Goal: Task Accomplishment & Management: Use online tool/utility

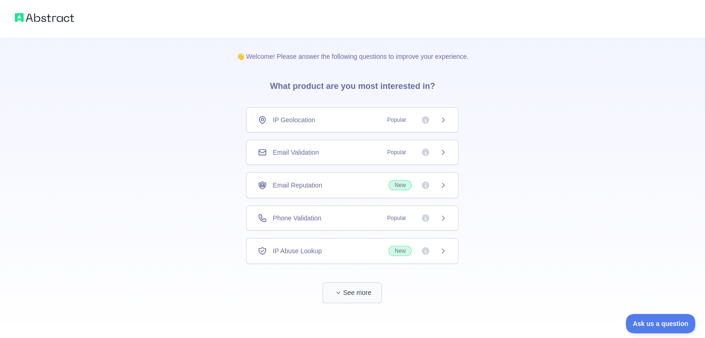
scroll to position [1, 0]
click at [357, 287] on button "See more" at bounding box center [352, 292] width 59 height 21
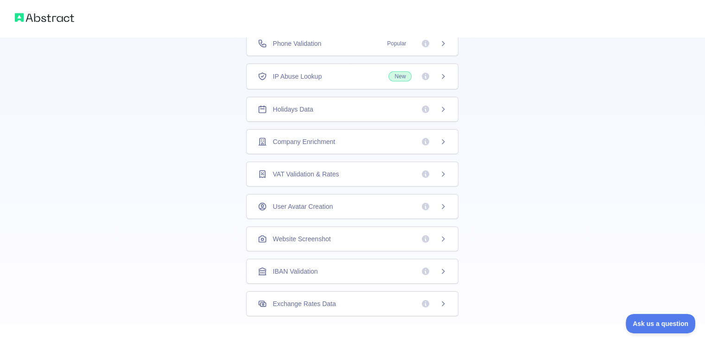
scroll to position [142, 0]
click at [355, 269] on div "IBAN Validation" at bounding box center [352, 271] width 189 height 9
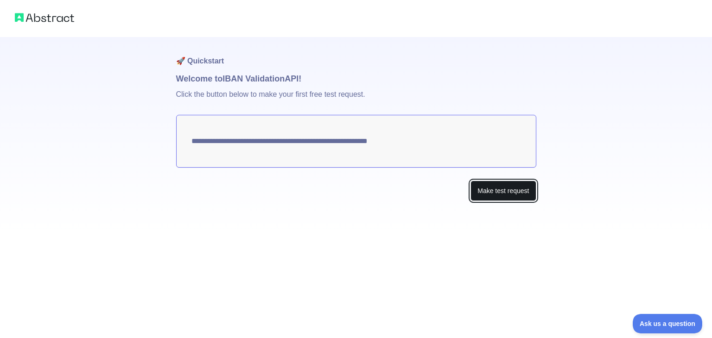
click at [497, 185] on button "Make test request" at bounding box center [503, 191] width 65 height 21
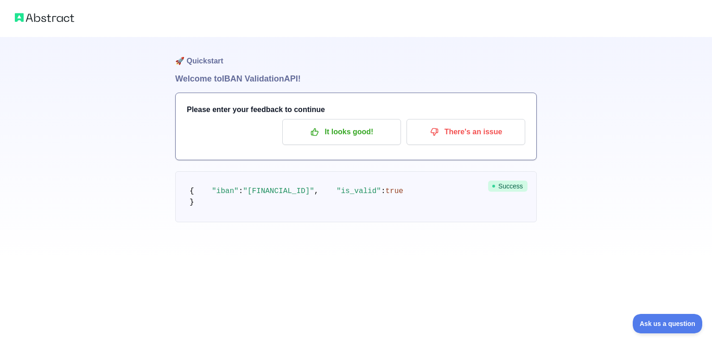
drag, startPoint x: 308, startPoint y: 203, endPoint x: 242, endPoint y: 203, distance: 66.3
click at [243, 196] on span ""BE71096123456769"" at bounding box center [278, 191] width 71 height 8
copy span "BE71096123456769"
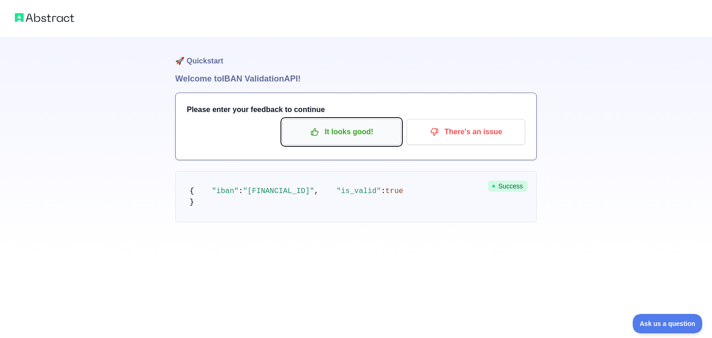
click at [322, 140] on button "It looks good!" at bounding box center [341, 132] width 119 height 26
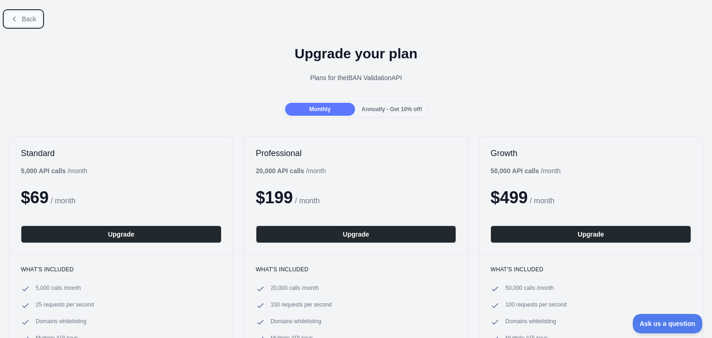
click at [21, 18] on button "Back" at bounding box center [24, 19] width 38 height 16
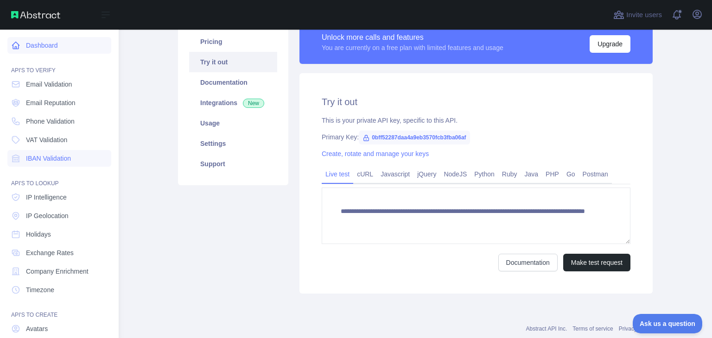
click at [37, 41] on link "Dashboard" at bounding box center [59, 45] width 104 height 17
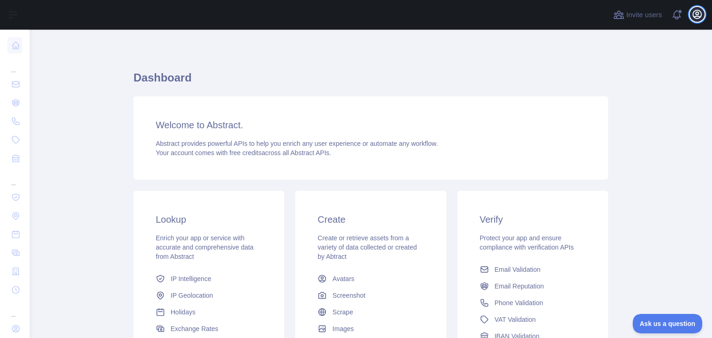
click at [697, 13] on icon "button" at bounding box center [697, 14] width 11 height 11
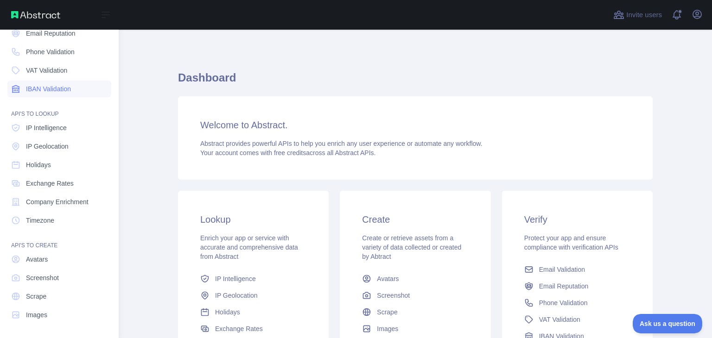
scroll to position [58, 0]
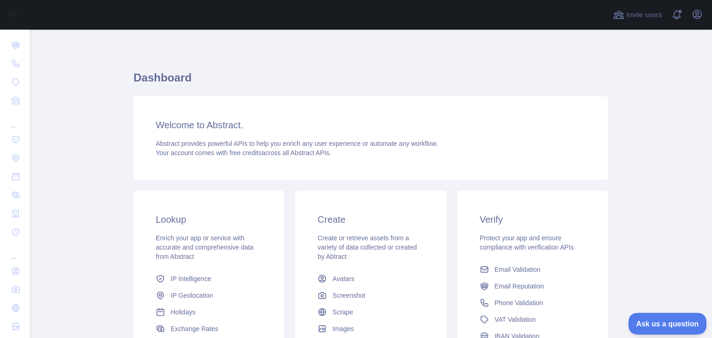
click at [656, 319] on span "Ask us a question" at bounding box center [663, 322] width 70 height 6
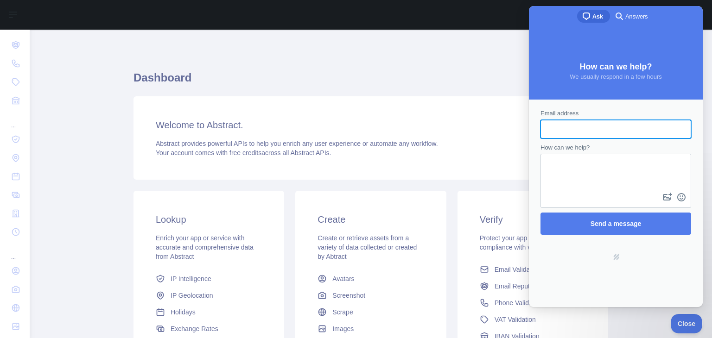
scroll to position [0, 0]
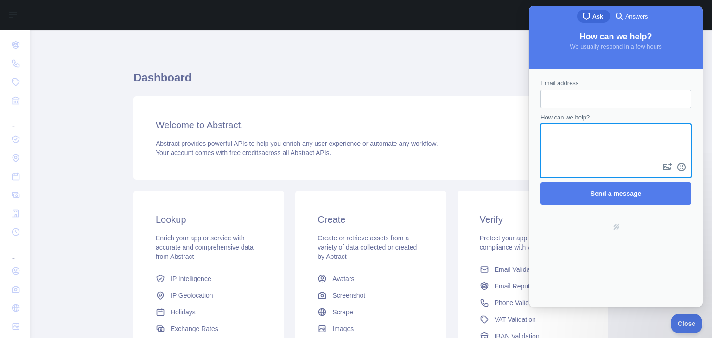
click at [578, 145] on textarea "How can we help?" at bounding box center [616, 143] width 149 height 36
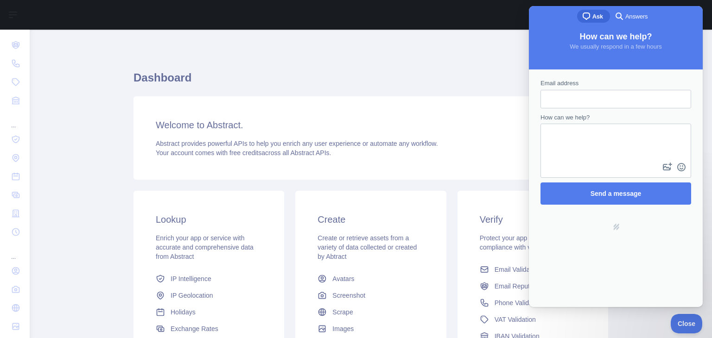
click at [630, 16] on span "Answers" at bounding box center [636, 16] width 22 height 9
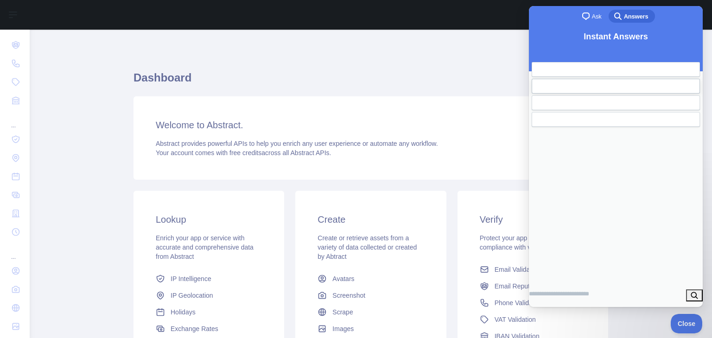
scroll to position [20, 0]
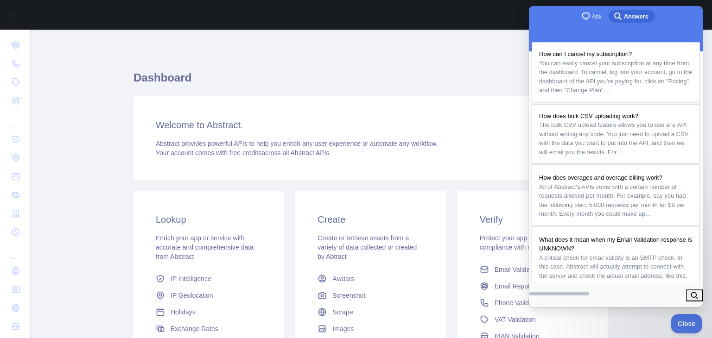
click at [558, 293] on input "Search Doc articles" at bounding box center [559, 294] width 60 height 17
type input "*******"
click at [691, 295] on button "search" at bounding box center [694, 296] width 17 height 12
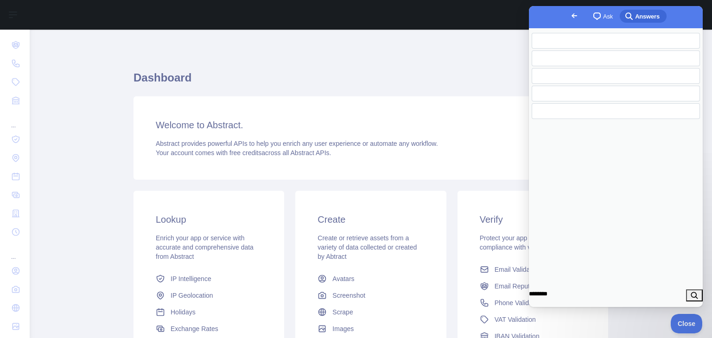
click at [691, 295] on button "search" at bounding box center [694, 296] width 17 height 12
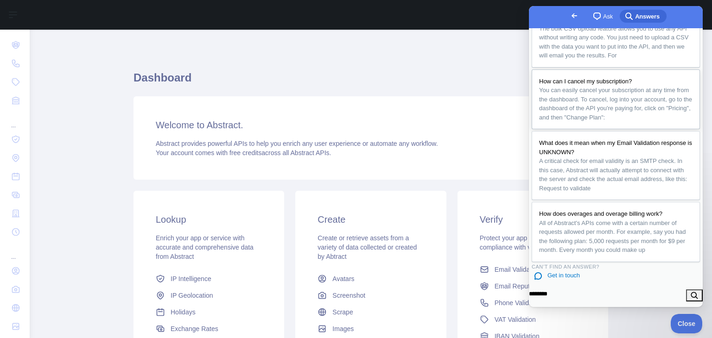
scroll to position [119, 0]
click at [449, 76] on h1 "Dashboard" at bounding box center [371, 81] width 475 height 22
click at [569, 13] on span "Go back" at bounding box center [574, 15] width 11 height 11
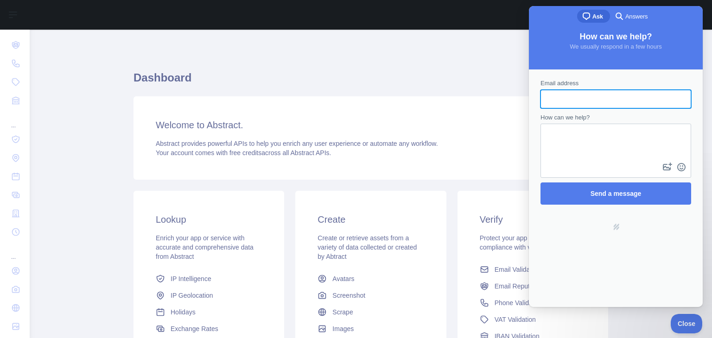
scroll to position [0, 0]
click at [437, 30] on div "Dashboard Welcome to Abstract. Abstract provides powerful APIs to help you enri…" at bounding box center [371, 246] width 475 height 432
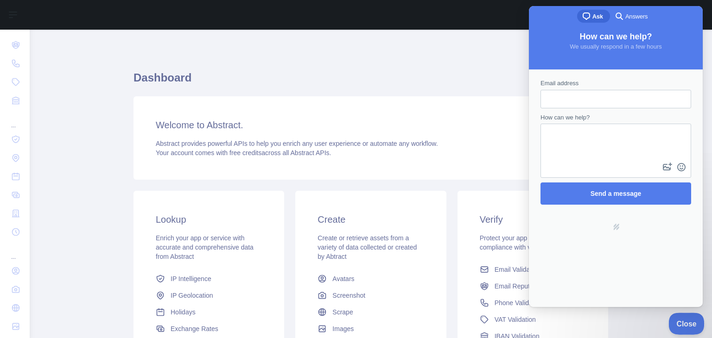
click at [677, 318] on button "Close" at bounding box center [685, 322] width 32 height 19
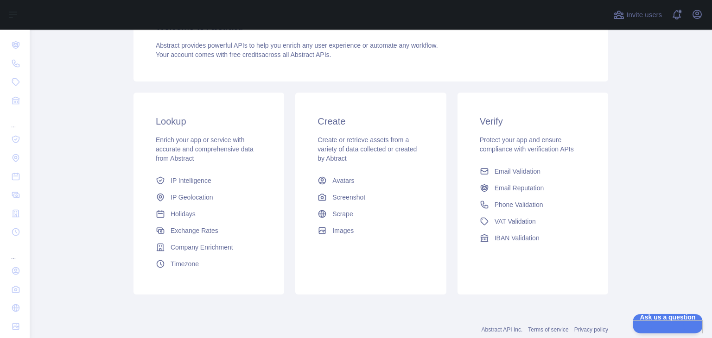
scroll to position [122, 0]
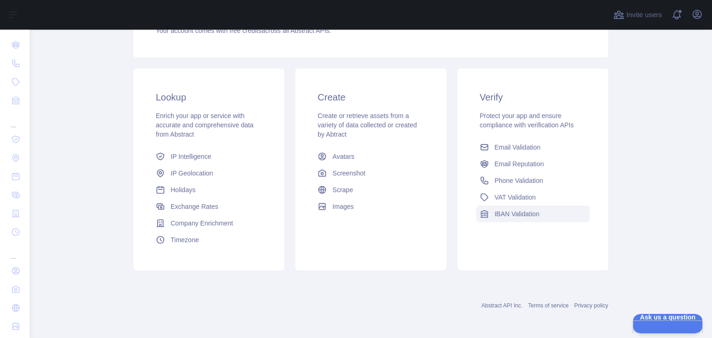
click at [506, 213] on span "IBAN Validation" at bounding box center [517, 214] width 45 height 9
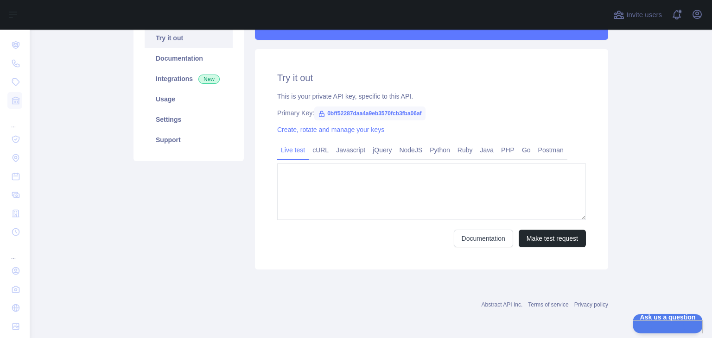
type textarea "**********"
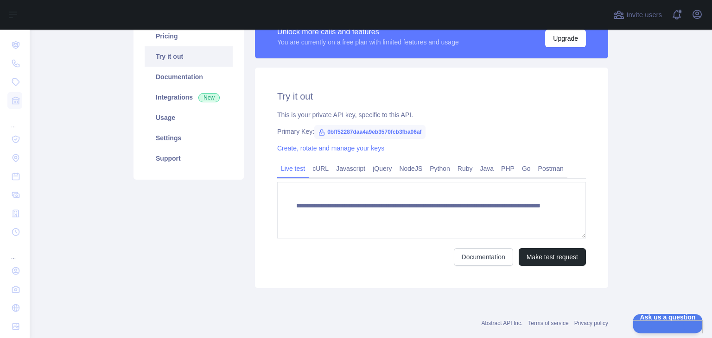
scroll to position [85, 0]
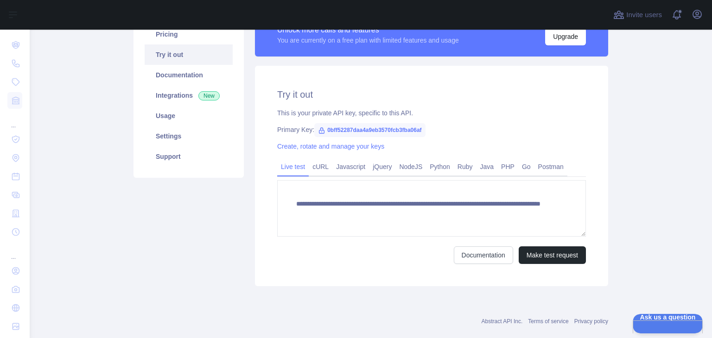
click at [416, 129] on span "0bff52287daa4a9eb3570fcb3fba06af" at bounding box center [369, 130] width 111 height 14
copy span "0bff52287daa4a9eb3570fcb3fba06af"
